Goal: Task Accomplishment & Management: Manage account settings

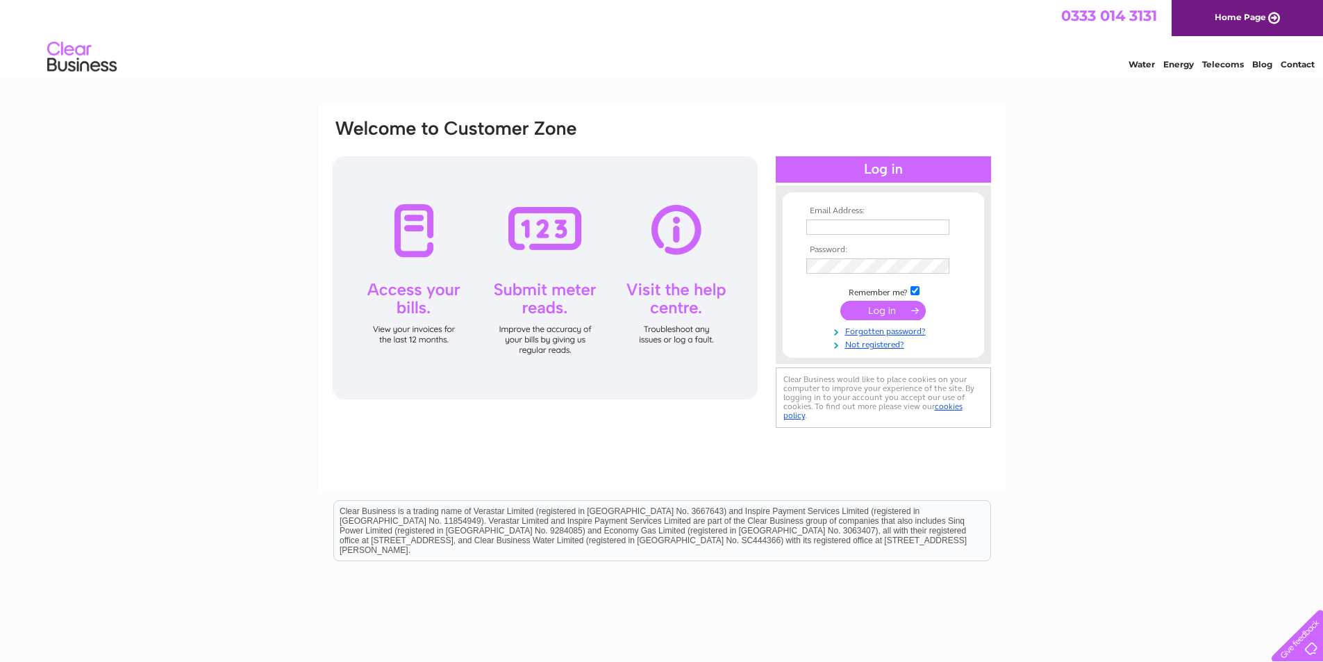
click at [824, 224] on input "text" at bounding box center [878, 227] width 143 height 15
type input "[EMAIL_ADDRESS][DOMAIN_NAME]"
click at [886, 321] on td at bounding box center [883, 312] width 161 height 26
click at [875, 311] on input "submit" at bounding box center [883, 310] width 85 height 19
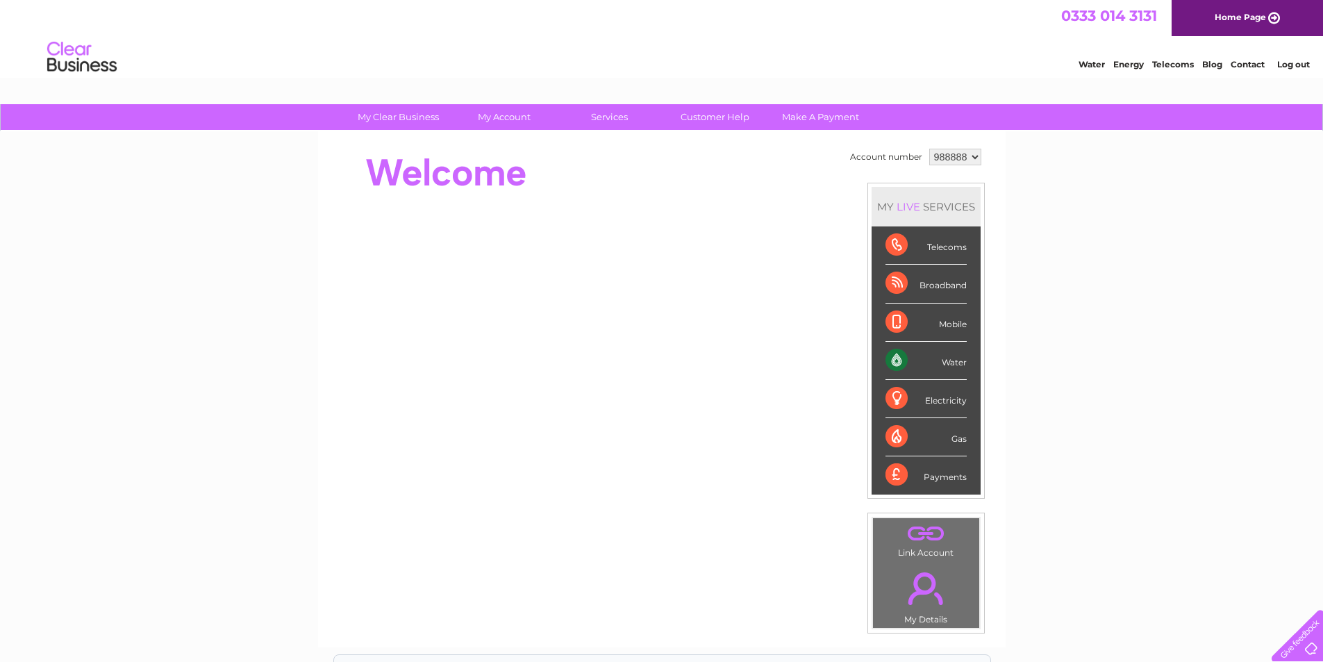
click at [893, 359] on div "Water" at bounding box center [926, 361] width 81 height 38
click at [956, 368] on div "Water" at bounding box center [926, 361] width 81 height 38
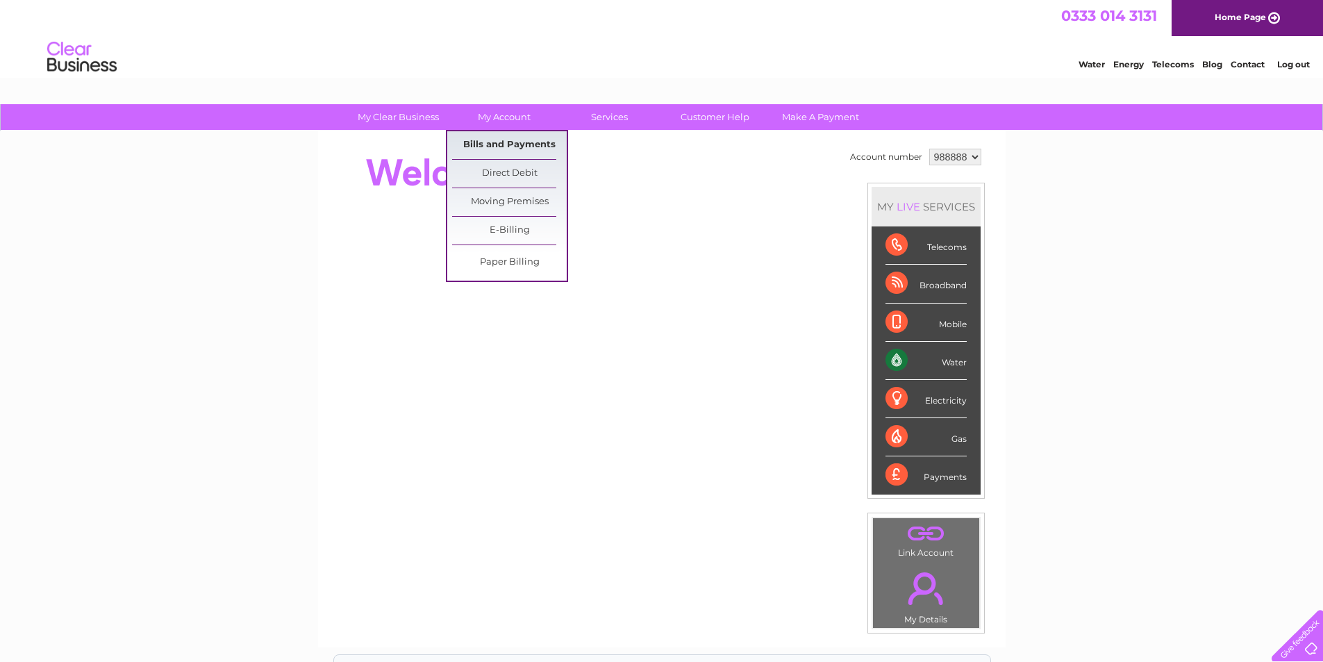
click at [509, 141] on link "Bills and Payments" at bounding box center [509, 145] width 115 height 28
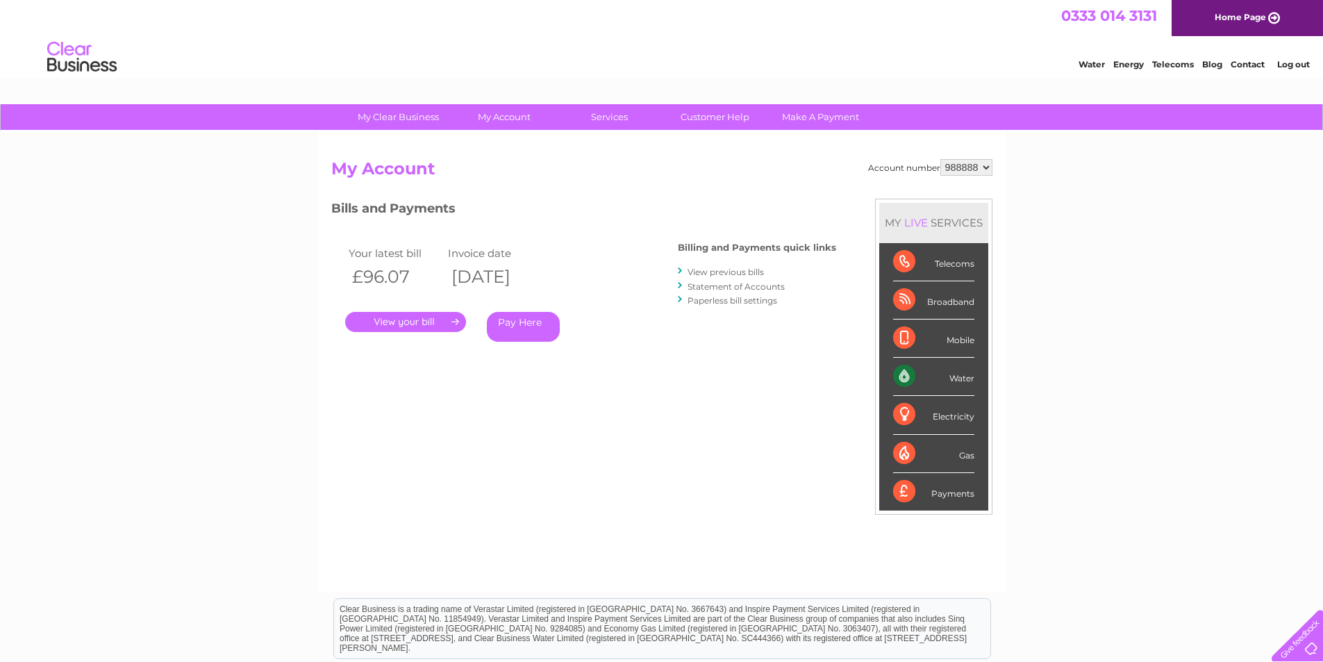
click at [410, 322] on link "." at bounding box center [405, 322] width 121 height 20
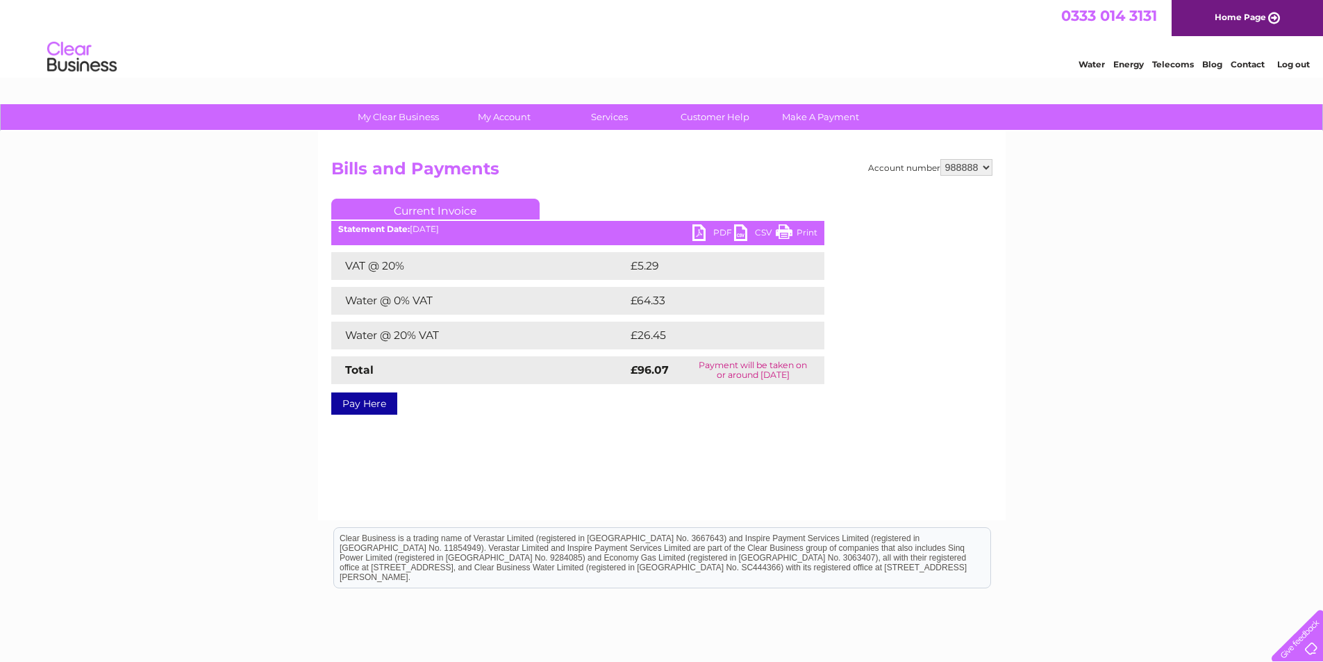
click at [699, 233] on link "PDF" at bounding box center [714, 234] width 42 height 20
click at [1300, 66] on link "Log out" at bounding box center [1294, 64] width 33 height 10
